Goal: Find specific page/section: Find specific page/section

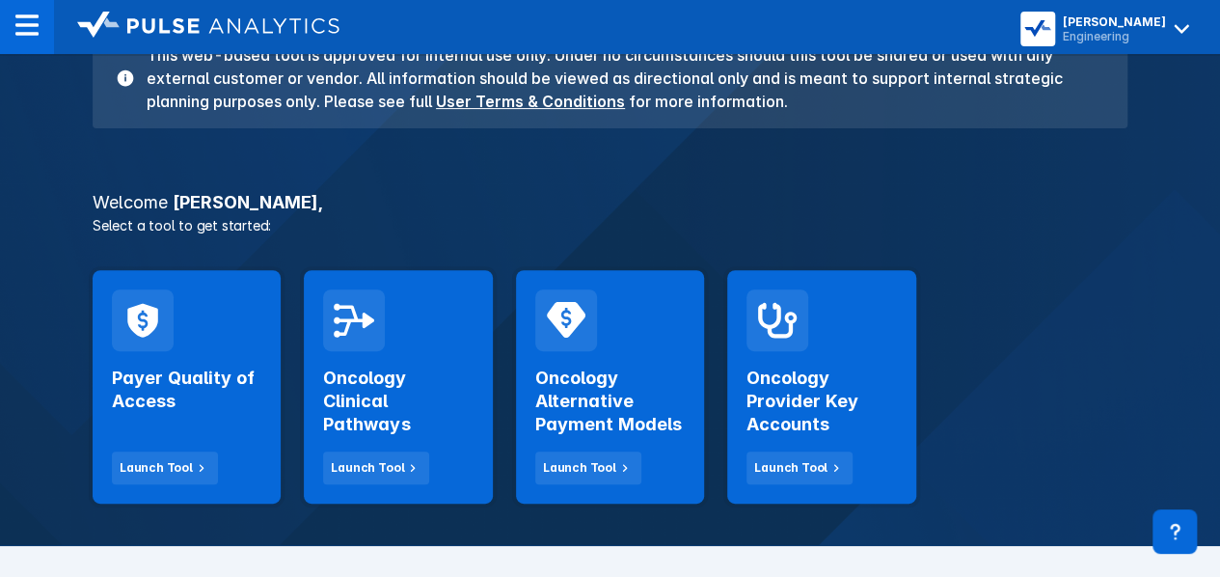
scroll to position [210, 0]
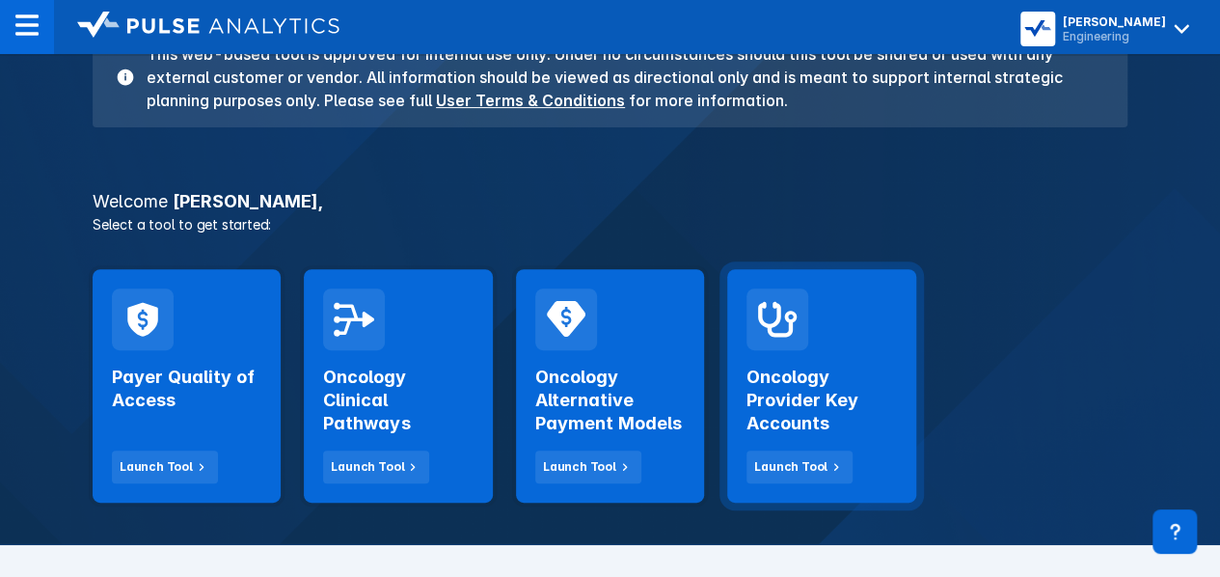
click at [879, 499] on div "Oncology Provider Key Accounts Launch Tool" at bounding box center [821, 385] width 188 height 233
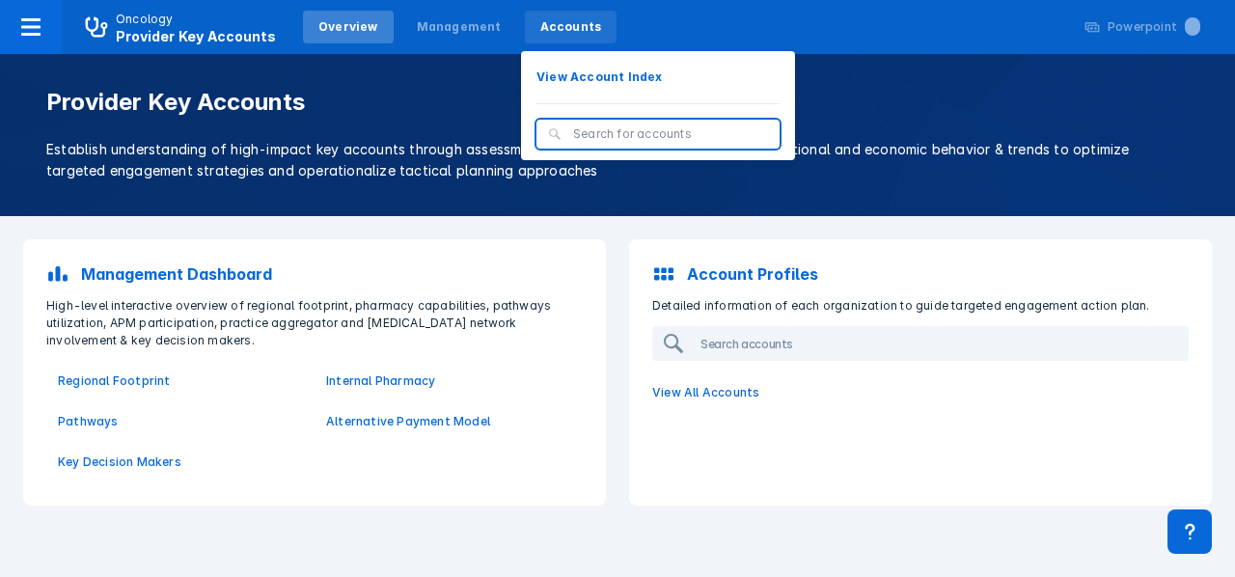
click at [563, 36] on div "Accounts" at bounding box center [571, 27] width 93 height 33
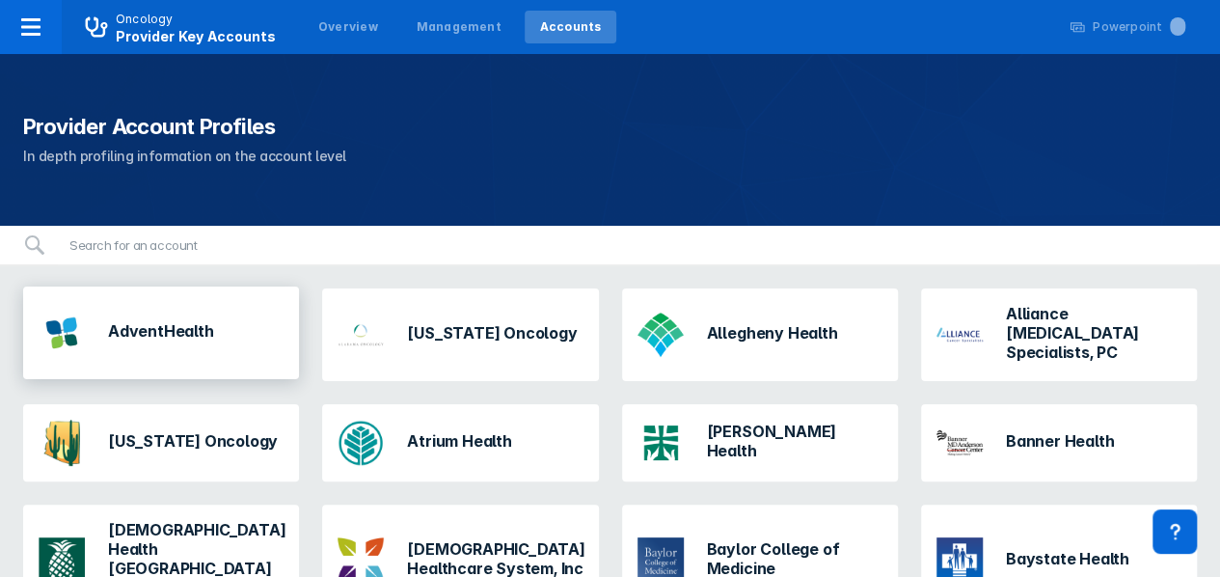
click at [235, 330] on div "AdventHealth" at bounding box center [161, 333] width 276 height 93
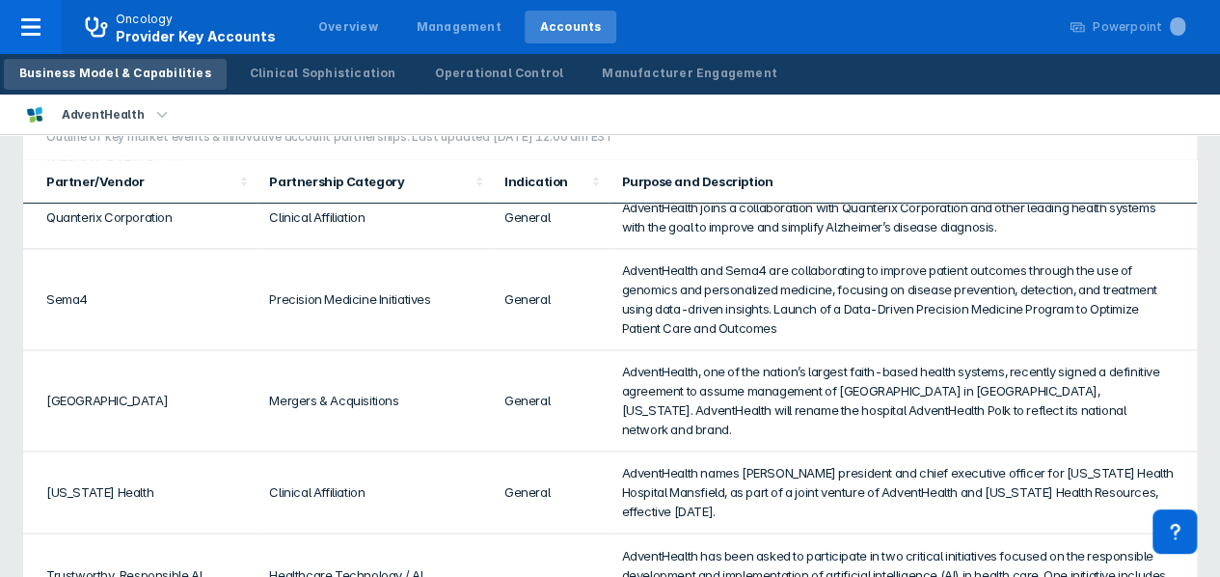
scroll to position [1302, 0]
